Goal: Task Accomplishment & Management: Manage account settings

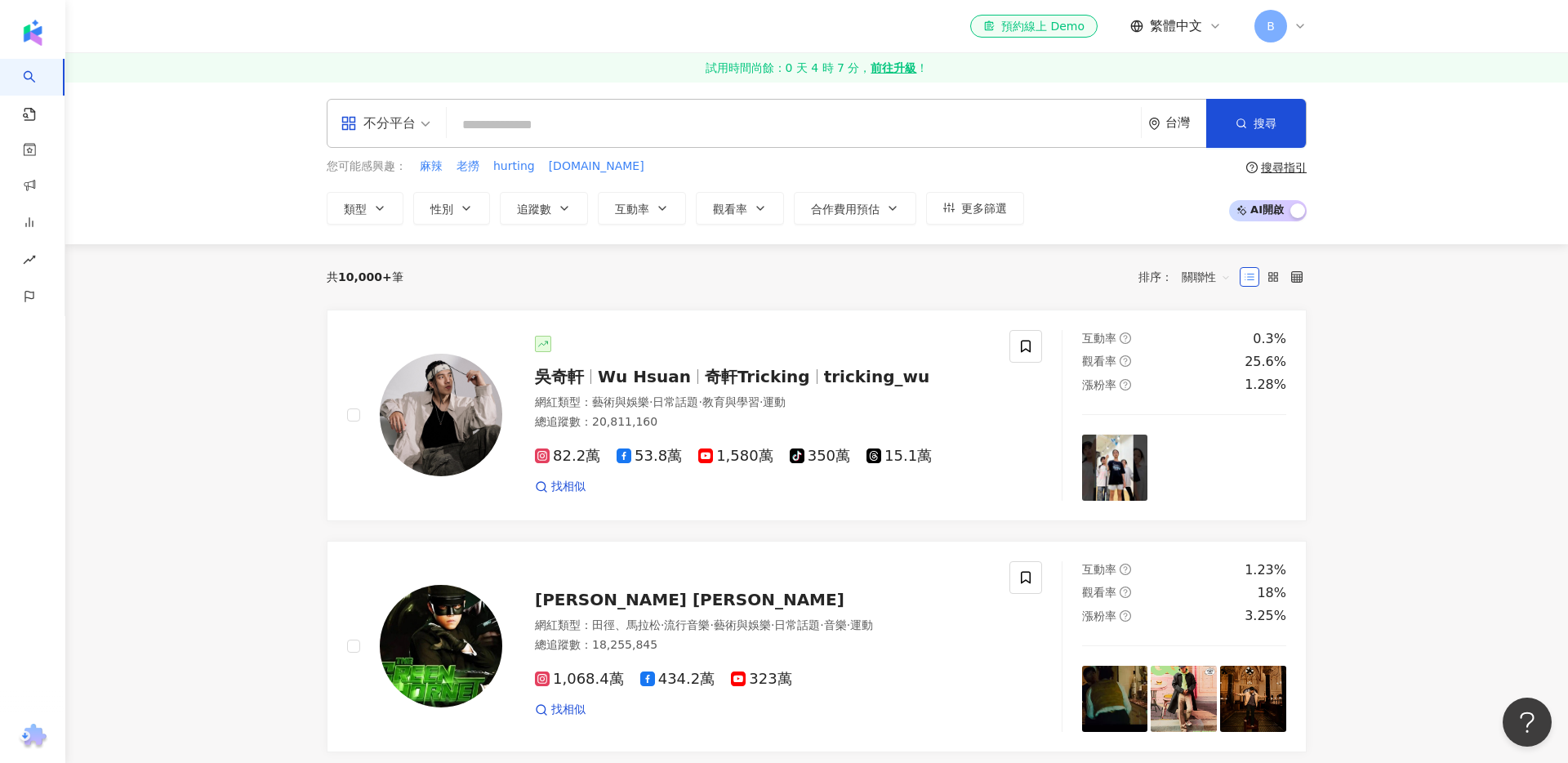
scroll to position [3, 0]
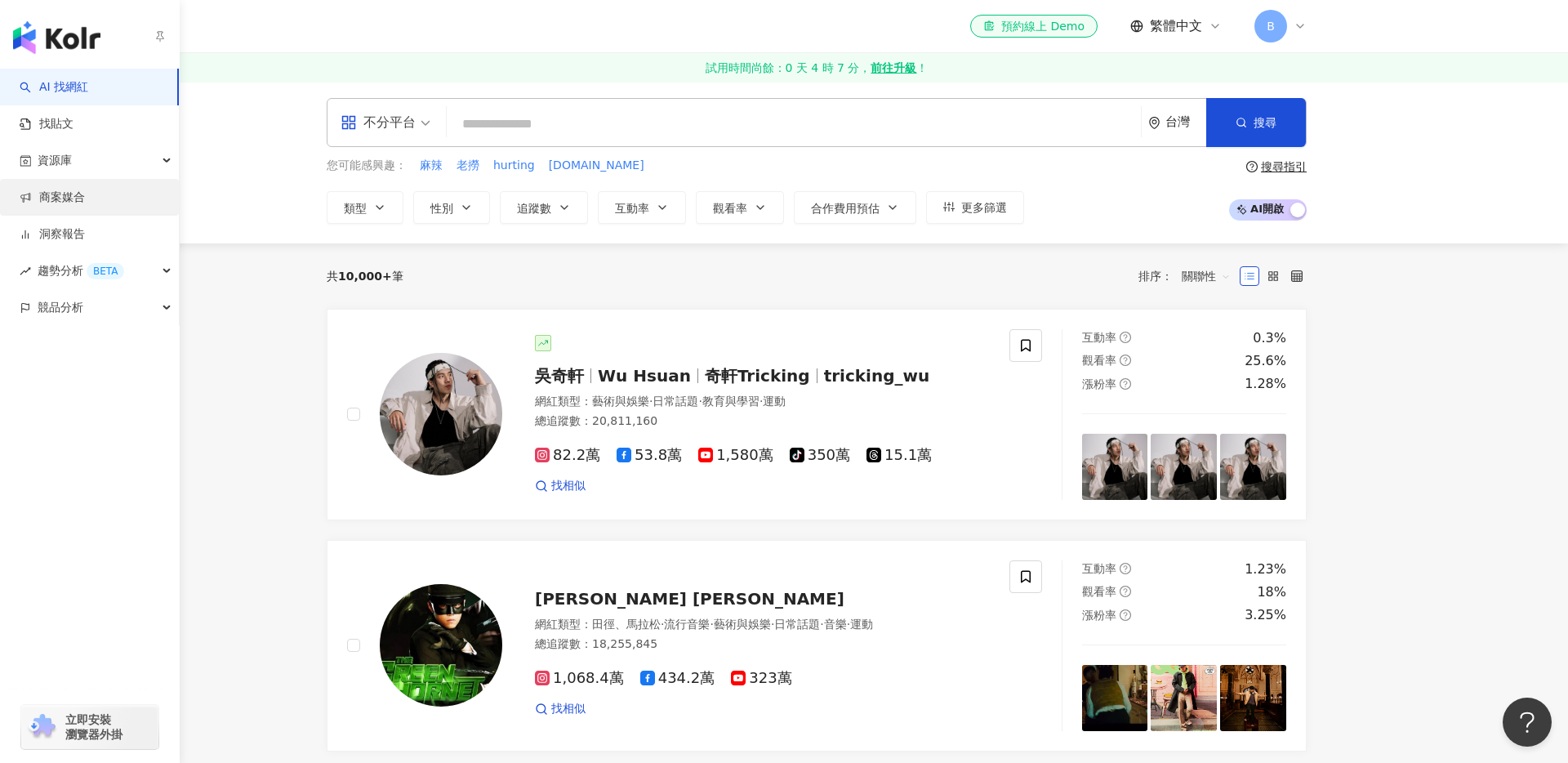
click at [61, 205] on link "商案媒合" at bounding box center [52, 197] width 65 height 17
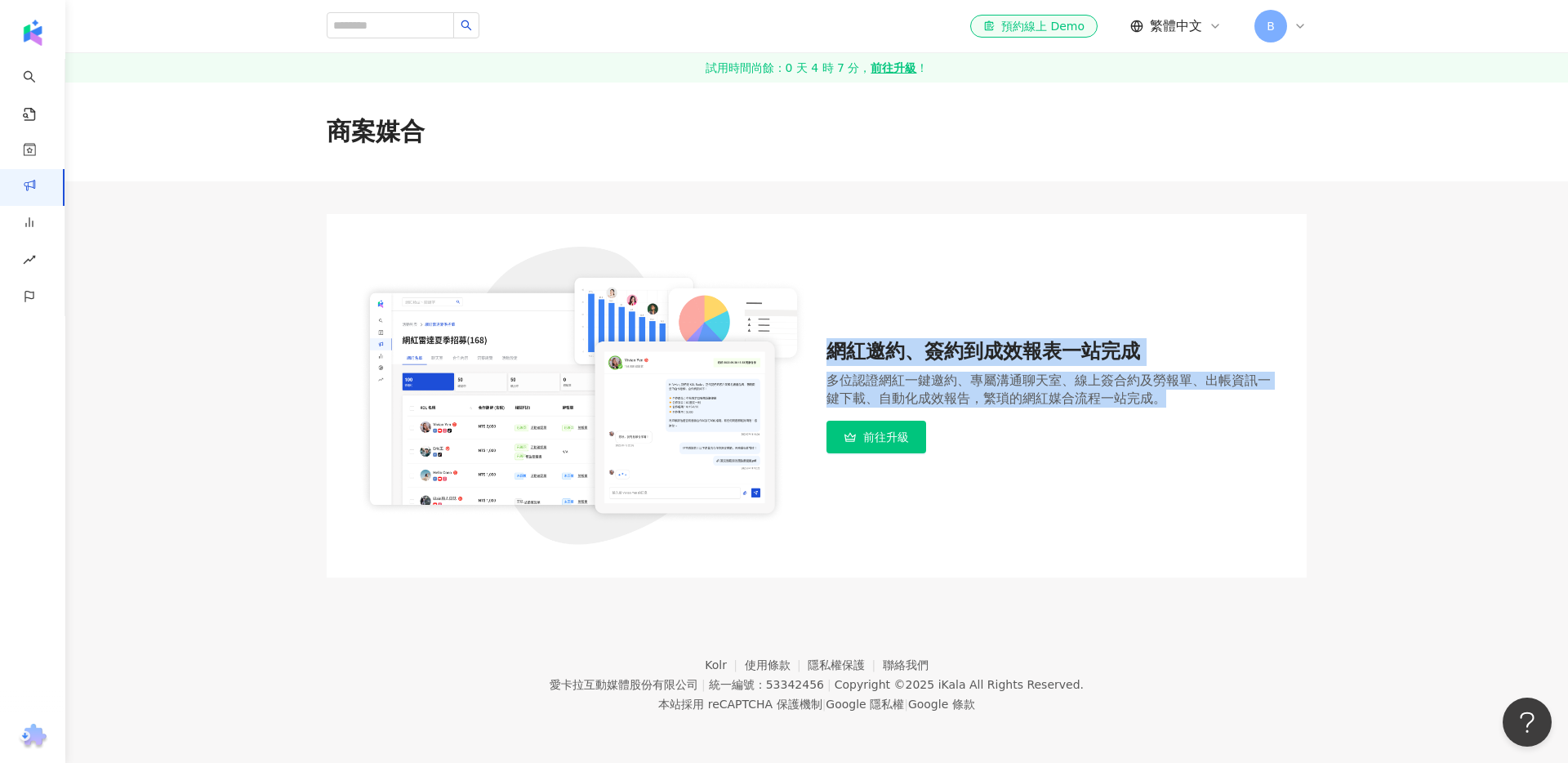
drag, startPoint x: 825, startPoint y: 348, endPoint x: 1196, endPoint y: 404, distance: 375.2
click at [1196, 404] on div "網紅邀約、簽約到成效報表一站完成 多位認證網紅一鍵邀約、專屬溝通聊天室、線上簽合約及勞報單、出帳資訊一鍵下載、自動化成效報告，繁瑣的網紅媒合流程一站完成。 前…" at bounding box center [816, 396] width 915 height 298
copy div "網紅邀約、簽約到成效報表一站完成 多位認證網紅一鍵邀約、專屬溝通聊天室、線上簽合約及勞報單、出帳資訊一鍵下載、自動化成效報告，繁瑣的網紅媒合流程一站完成。"
click at [884, 445] on link "前往升級" at bounding box center [876, 437] width 100 height 32
